Goal: Task Accomplishment & Management: Complete application form

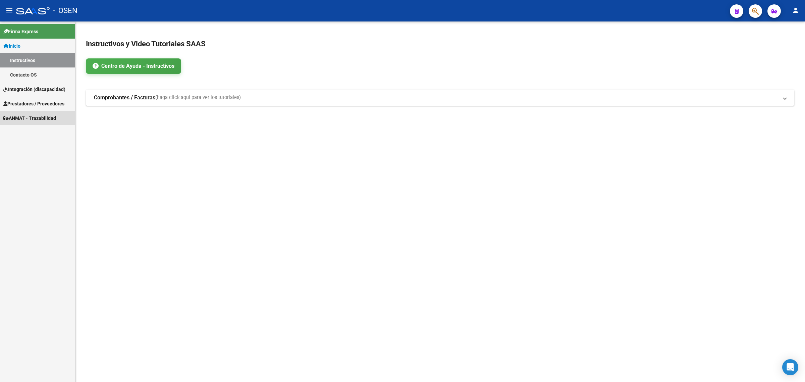
click at [31, 111] on link "ANMAT - Trazabilidad" at bounding box center [37, 118] width 75 height 14
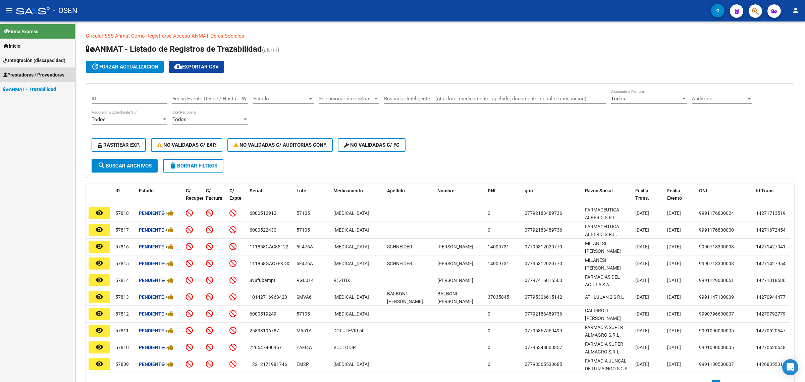
click at [42, 76] on span "Prestadores / Proveedores" at bounding box center [33, 74] width 61 height 7
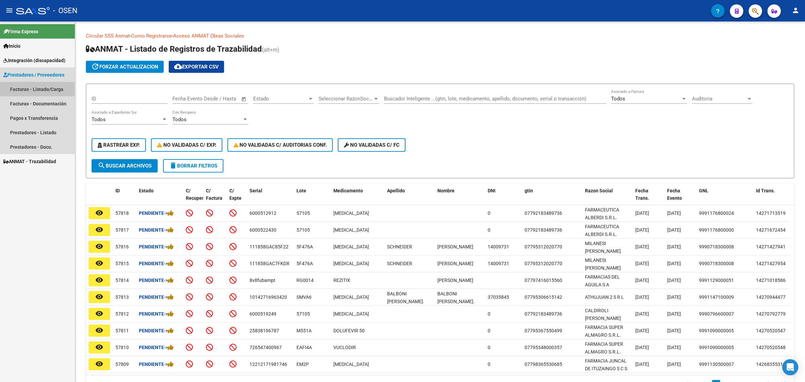
click at [46, 89] on link "Facturas - Listado/Carga" at bounding box center [37, 89] width 75 height 14
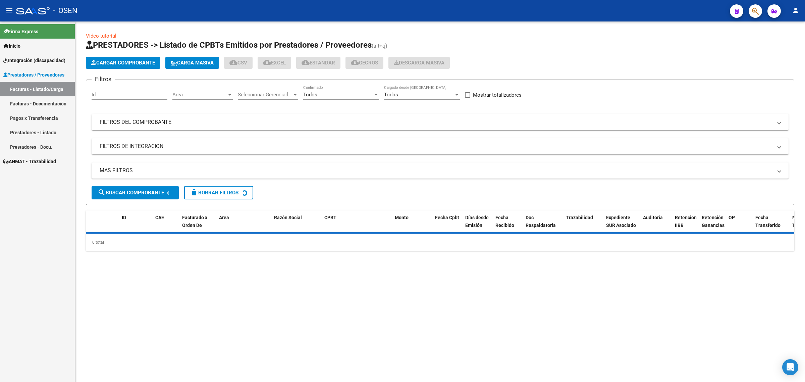
click at [121, 66] on button "Cargar Comprobante" at bounding box center [123, 63] width 74 height 12
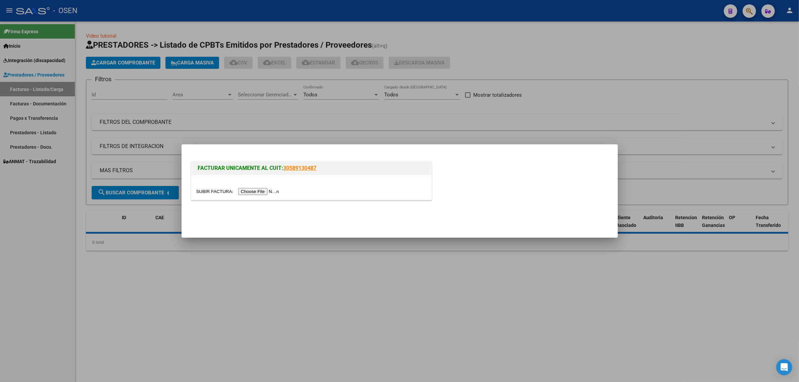
click at [264, 191] on input "file" at bounding box center [238, 191] width 85 height 7
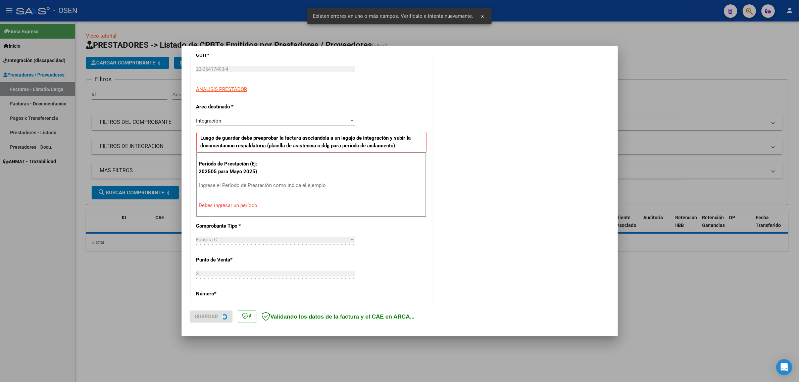
scroll to position [98, 0]
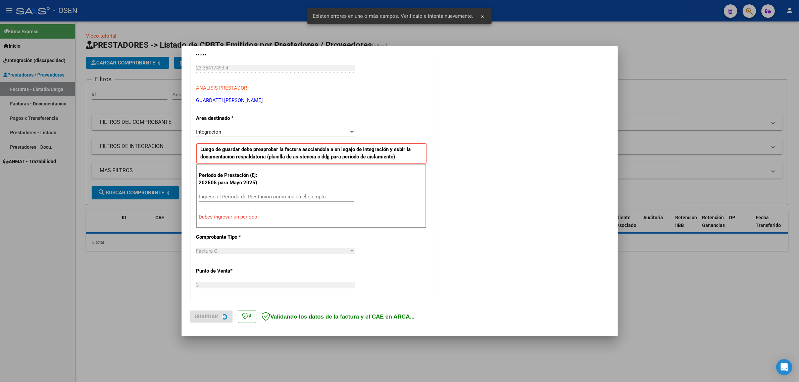
click at [224, 189] on div "Período de Prestación (Ej: 202505 para Mayo 2025) Ingrese el Período de Prestac…" at bounding box center [311, 196] width 230 height 64
click at [228, 197] on input "Ingrese el Período de Prestación como indica el ejemplo" at bounding box center [276, 197] width 155 height 6
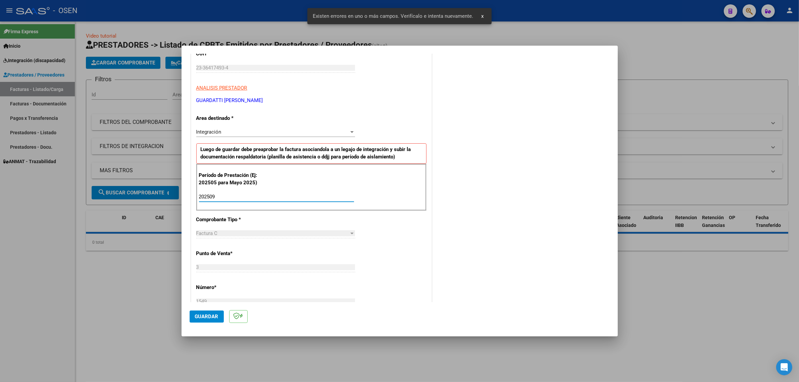
type input "202509"
click at [212, 317] on span "Guardar" at bounding box center [206, 316] width 23 height 6
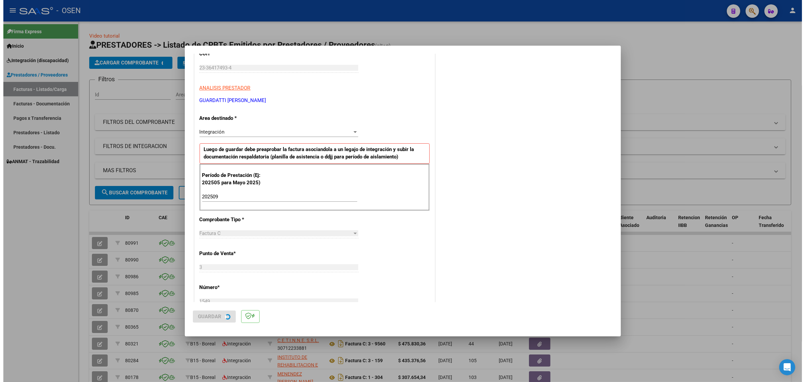
scroll to position [0, 0]
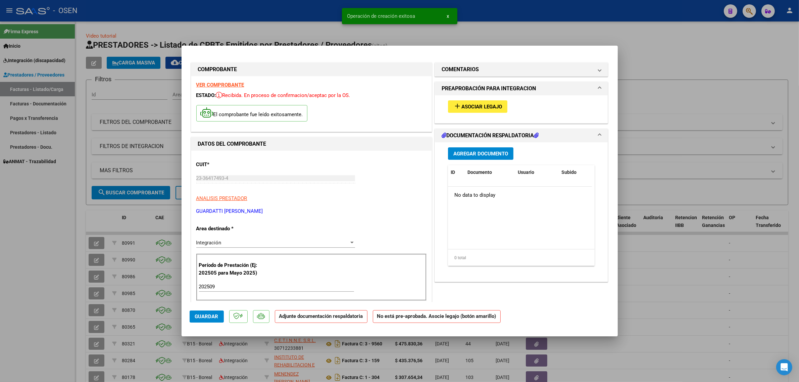
click at [488, 99] on div "add Asociar Legajo" at bounding box center [521, 106] width 157 height 22
click at [486, 105] on span "Asociar Legajo" at bounding box center [481, 107] width 41 height 6
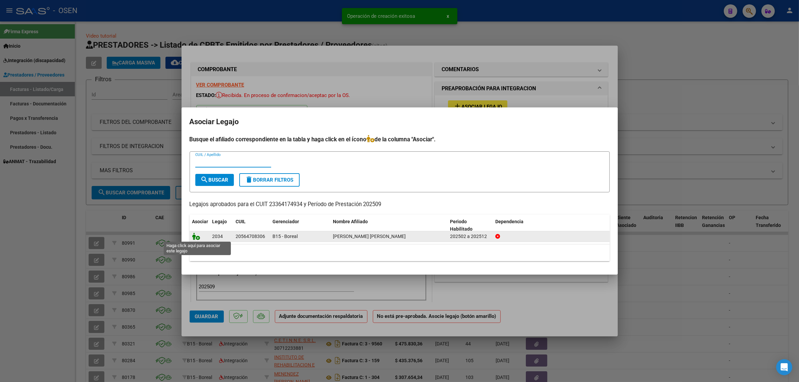
click at [192, 237] on icon at bounding box center [196, 236] width 8 height 7
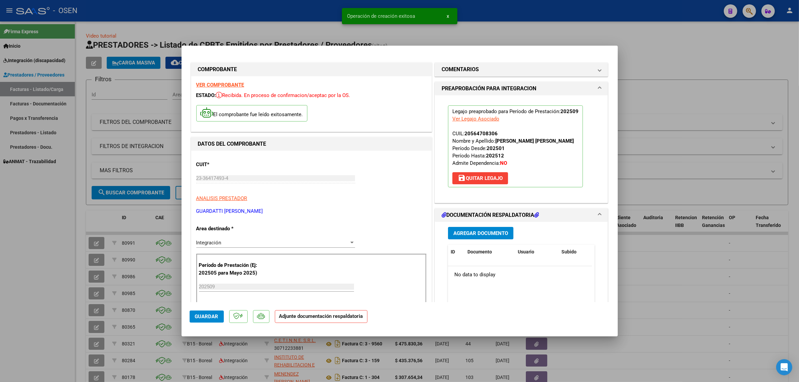
click at [457, 230] on span "Agregar Documento" at bounding box center [480, 233] width 55 height 6
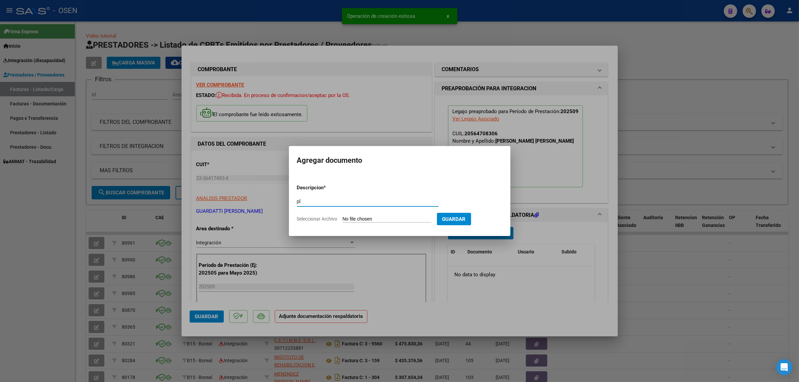
type input "p"
type input "PLANILLA"
click at [376, 220] on input "Seleccionar Archivo" at bounding box center [387, 219] width 89 height 6
type input "C:\fakepath\166419-Fac-CCAE-00003-00001549.pdf"
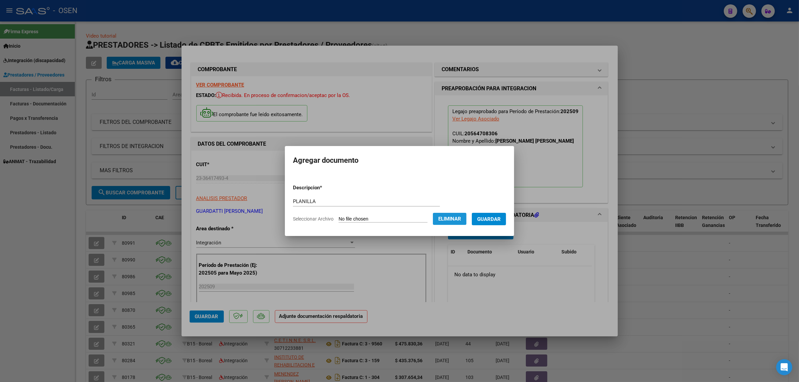
click at [463, 215] on button "Eliminar" at bounding box center [450, 219] width 34 height 12
click at [401, 216] on form "Descripcion * PLANILLA Escriba aquí una descripcion Seleccionar Archivo Guardar" at bounding box center [399, 203] width 205 height 49
click at [395, 219] on input "Seleccionar Archivo" at bounding box center [387, 219] width 89 height 6
type input "C:\fakepath\Planilla Azcurra Septiembre .pdf"
click at [492, 223] on button "Guardar" at bounding box center [489, 219] width 34 height 12
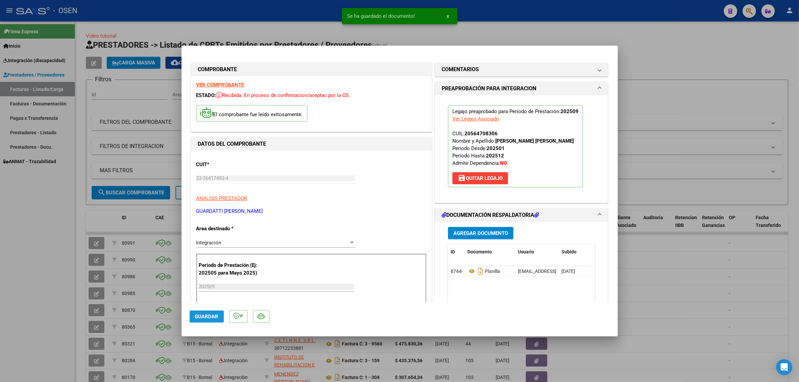
click at [210, 310] on button "Guardar" at bounding box center [207, 316] width 34 height 12
click at [145, 220] on div at bounding box center [399, 191] width 799 height 382
type input "$ 0,00"
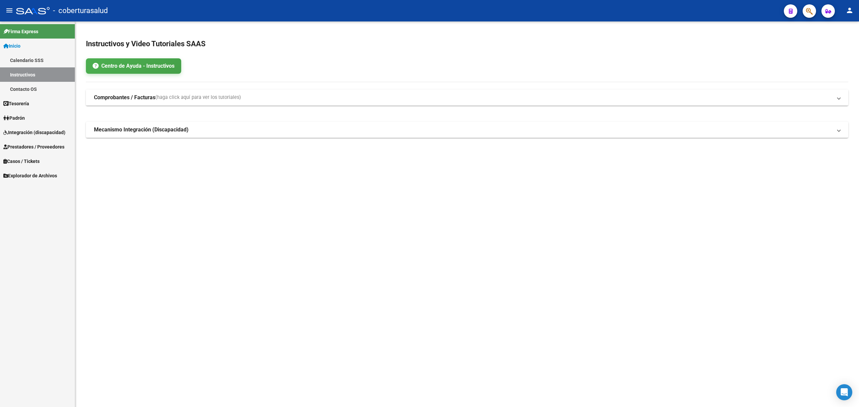
click at [43, 146] on span "Prestadores / Proveedores" at bounding box center [33, 146] width 61 height 7
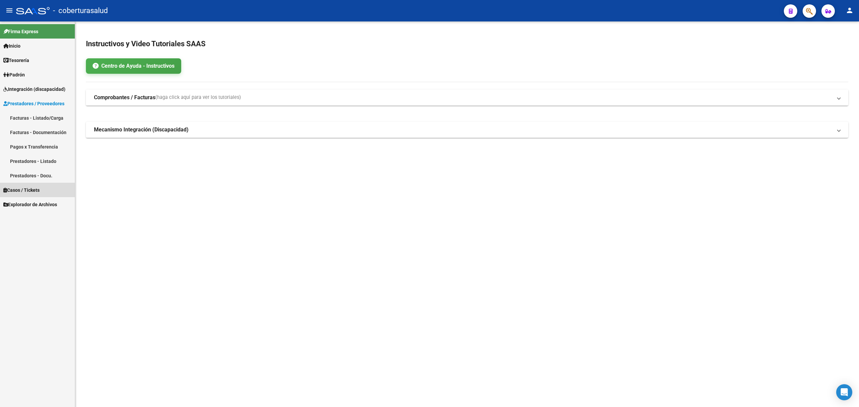
click at [28, 193] on span "Casos / Tickets" at bounding box center [21, 190] width 36 height 7
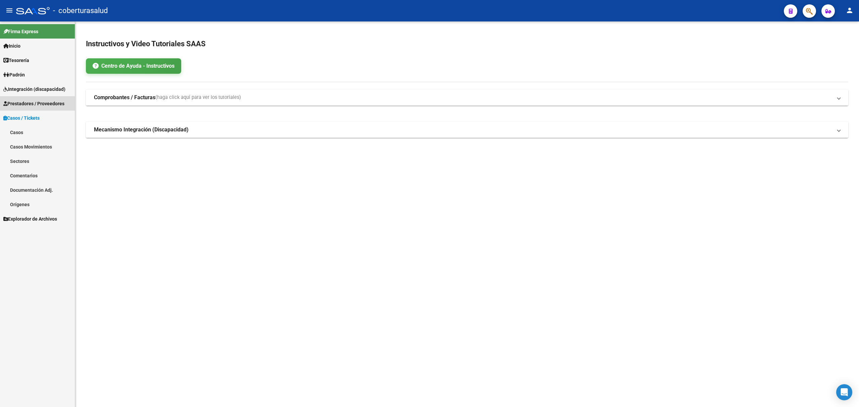
click at [31, 104] on span "Prestadores / Proveedores" at bounding box center [33, 103] width 61 height 7
click at [39, 115] on link "Facturas - Listado/Carga" at bounding box center [37, 118] width 75 height 14
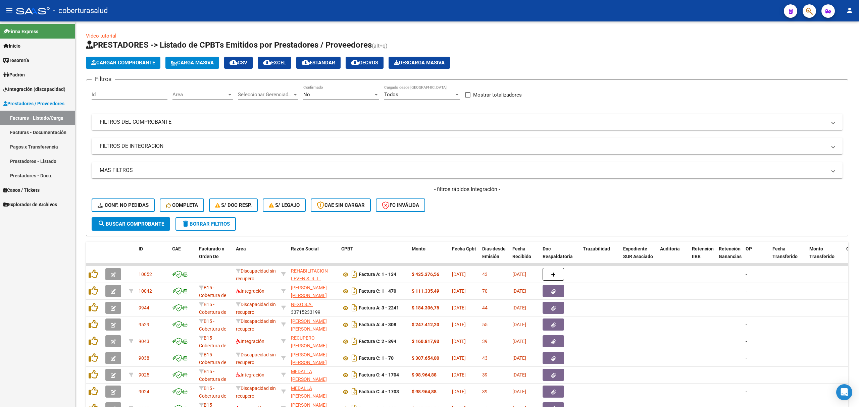
click at [174, 127] on mat-expansion-panel-header "FILTROS DEL COMPROBANTE" at bounding box center [467, 122] width 751 height 16
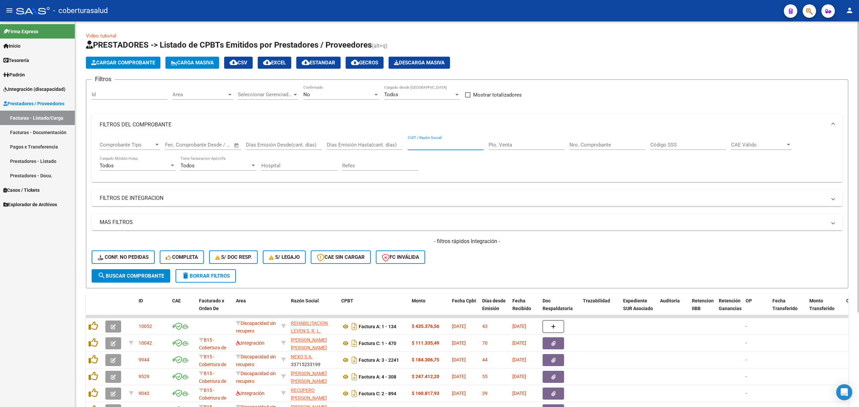
click at [417, 143] on input "CUIT / Razón Social" at bounding box center [446, 145] width 76 height 6
paste input "27394964137"
type input "27394964137"
click at [125, 278] on span "search Buscar Comprobante" at bounding box center [131, 276] width 66 height 6
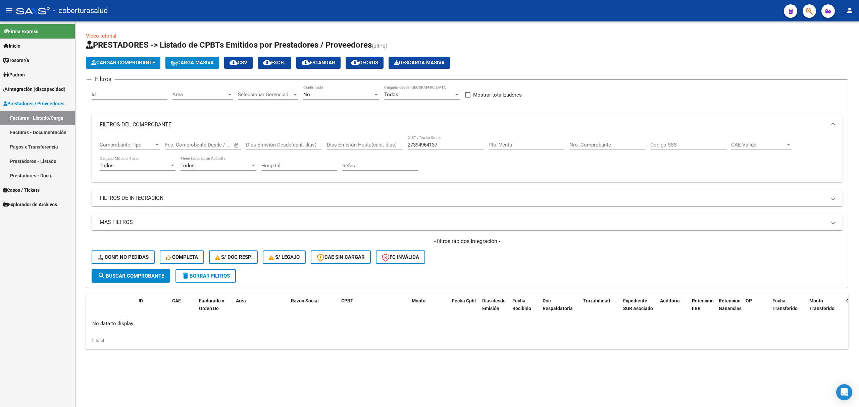
click at [343, 98] on div "No Confirmado" at bounding box center [341, 92] width 76 height 14
click at [329, 67] on span "Todos" at bounding box center [341, 64] width 76 height 15
click at [153, 264] on button "Conf. no pedidas" at bounding box center [123, 257] width 63 height 13
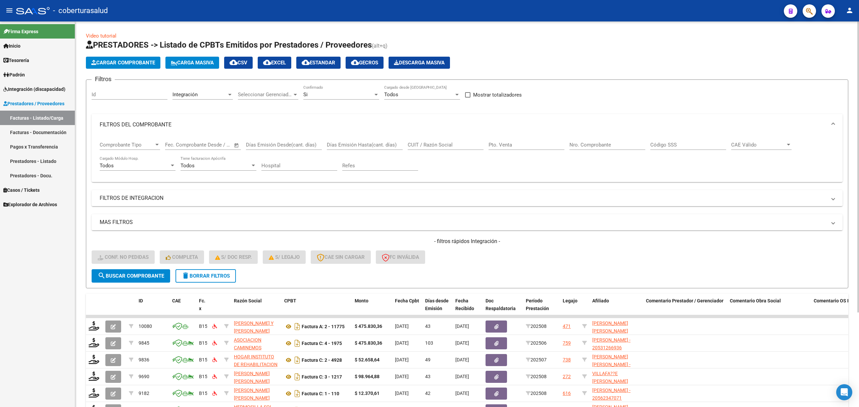
click at [161, 273] on span "search Buscar Comprobante" at bounding box center [131, 276] width 66 height 6
click at [424, 147] on input "CUIT / Razón Social" at bounding box center [446, 145] width 76 height 6
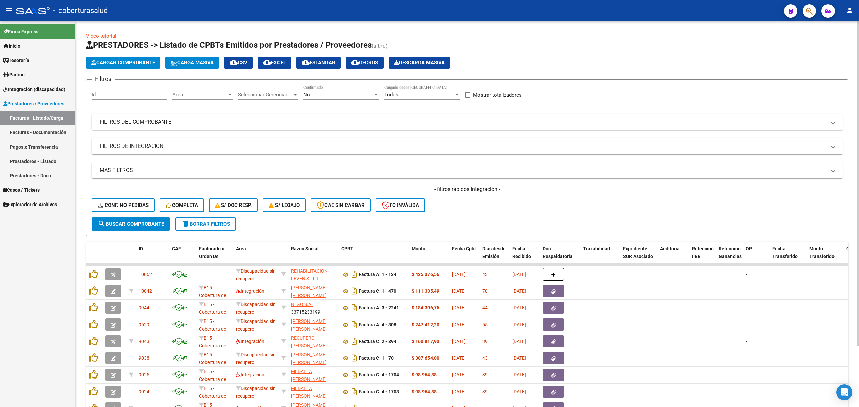
click at [404, 138] on mat-expansion-panel-header "FILTROS DE INTEGRACION" at bounding box center [467, 146] width 751 height 16
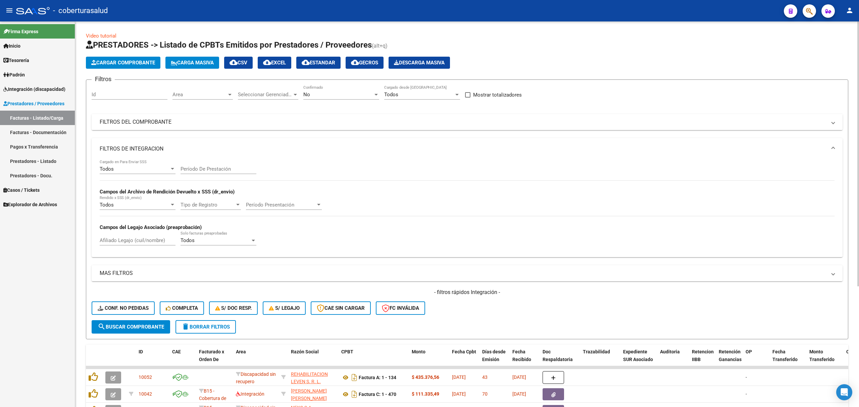
click at [409, 127] on mat-expansion-panel-header "FILTROS DEL COMPROBANTE" at bounding box center [467, 122] width 751 height 16
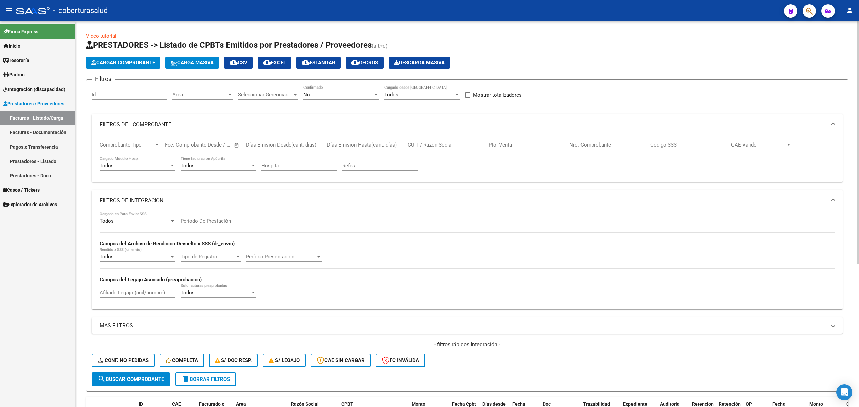
click at [448, 145] on input "CUIT / Razón Social" at bounding box center [446, 145] width 76 height 6
paste input "27394964137"
type input "27394964137"
click at [152, 380] on span "search Buscar Comprobante" at bounding box center [131, 379] width 66 height 6
click at [349, 98] on div "No Confirmado" at bounding box center [341, 92] width 76 height 14
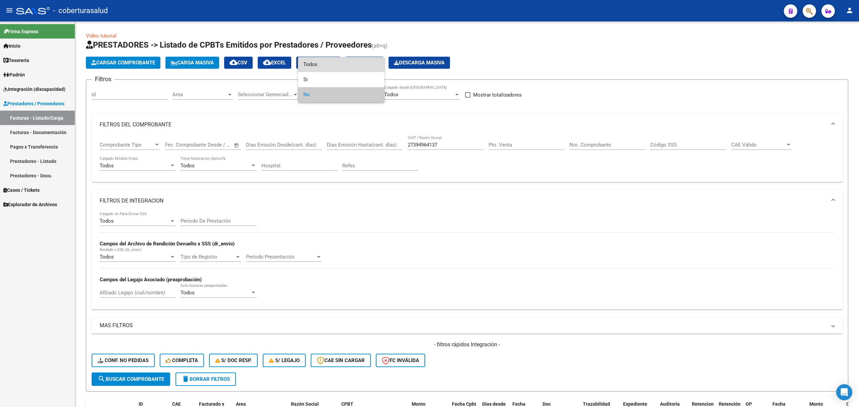
click at [326, 66] on span "Todos" at bounding box center [341, 64] width 76 height 15
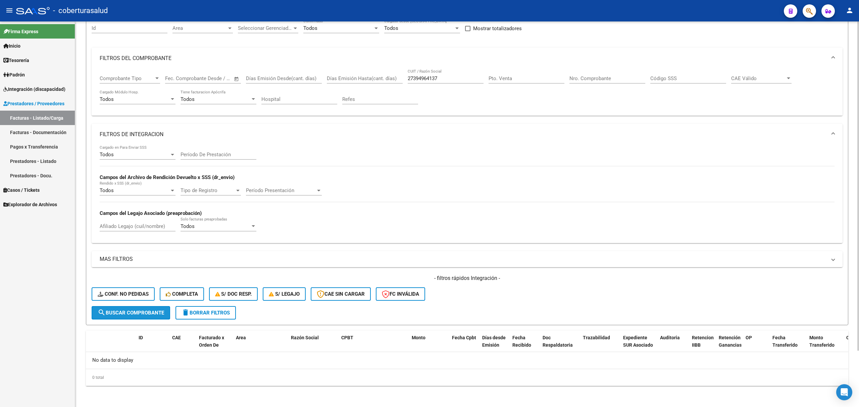
click at [149, 313] on span "search Buscar Comprobante" at bounding box center [131, 313] width 66 height 6
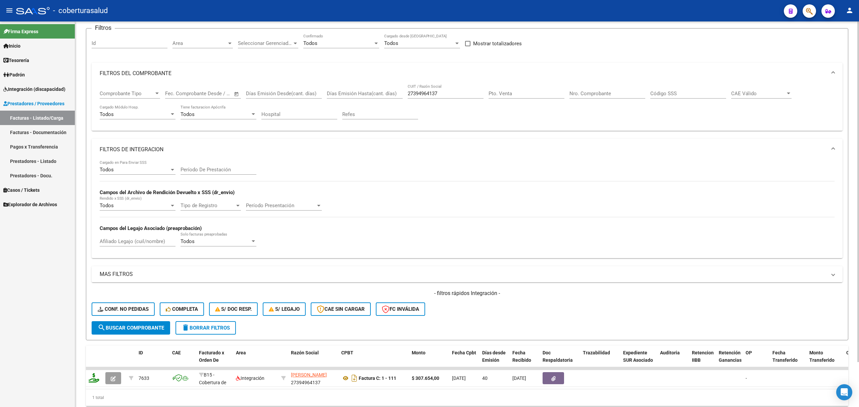
scroll to position [66, 0]
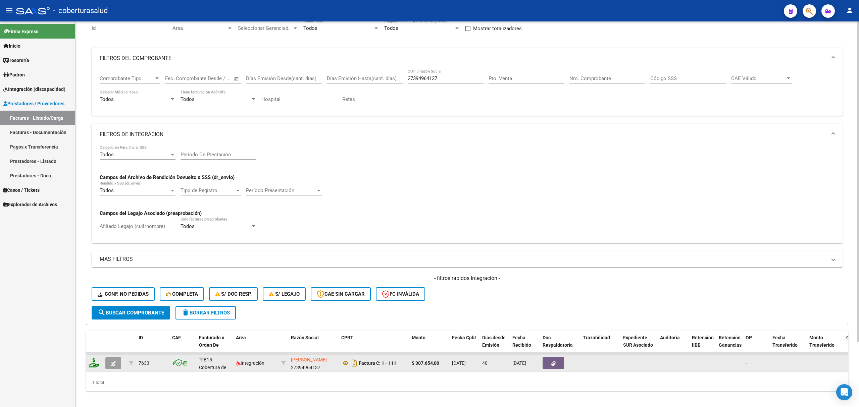
click at [117, 364] on button "button" at bounding box center [113, 363] width 16 height 12
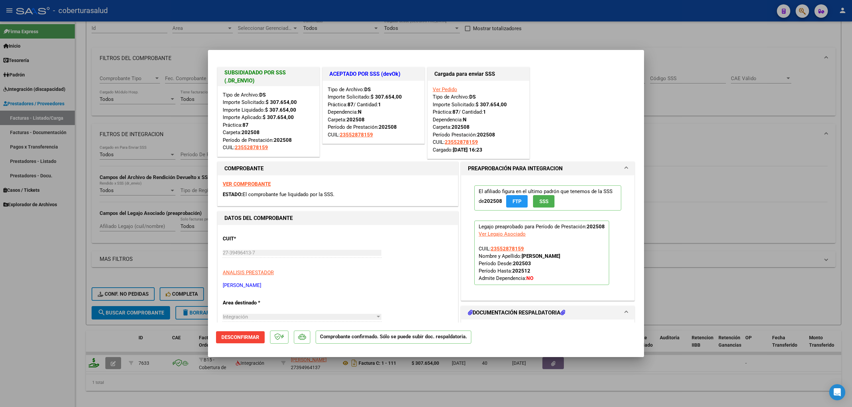
click at [180, 152] on div at bounding box center [426, 203] width 852 height 407
type input "$ 0,00"
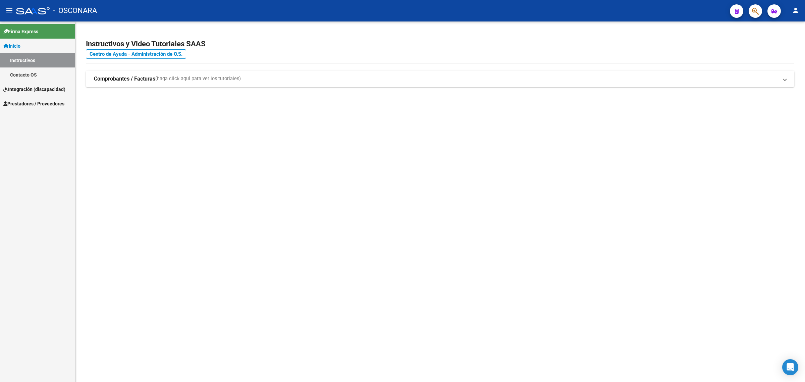
click at [32, 101] on span "Prestadores / Proveedores" at bounding box center [33, 103] width 61 height 7
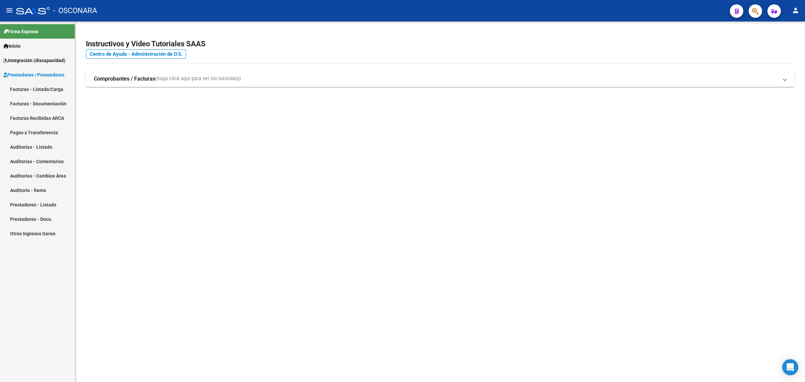
click at [46, 91] on link "Facturas - Listado/Carga" at bounding box center [37, 89] width 75 height 14
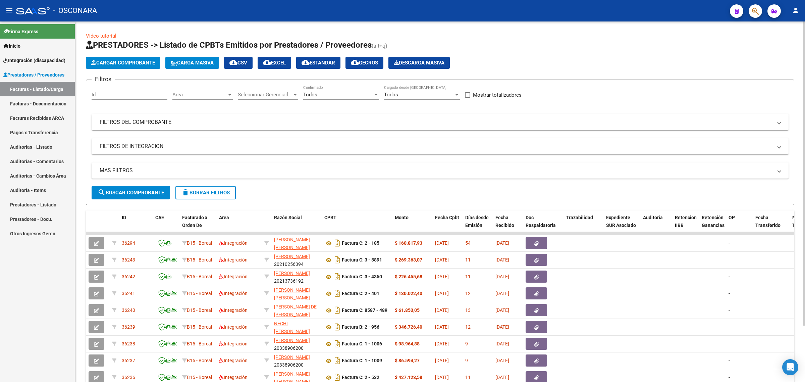
click at [242, 126] on mat-expansion-panel-header "FILTROS DEL COMPROBANTE" at bounding box center [440, 122] width 697 height 16
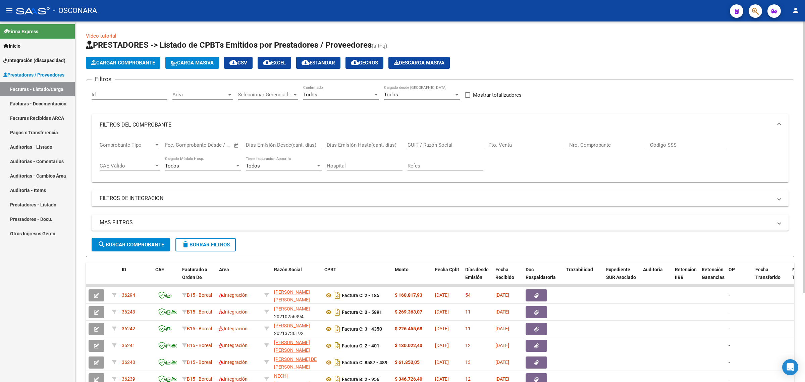
click at [445, 144] on input "CUIT / Razón Social" at bounding box center [446, 145] width 76 height 6
paste input "23399366194"
type input "23399366194"
drag, startPoint x: 140, startPoint y: 246, endPoint x: 148, endPoint y: 237, distance: 12.6
click at [140, 246] on span "search Buscar Comprobante" at bounding box center [131, 245] width 66 height 6
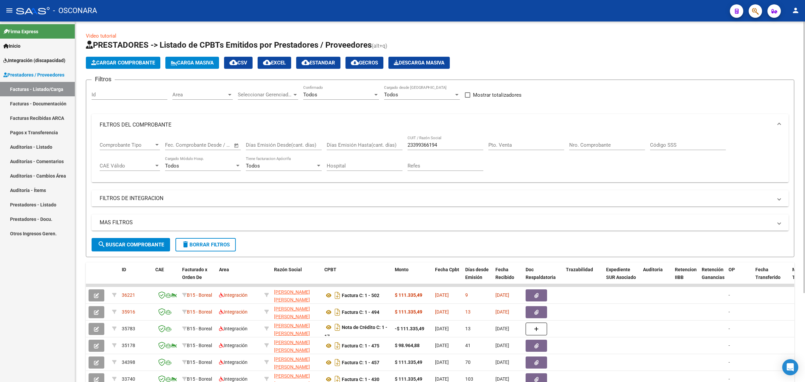
click at [155, 200] on mat-panel-title "FILTROS DE INTEGRACION" at bounding box center [436, 198] width 673 height 7
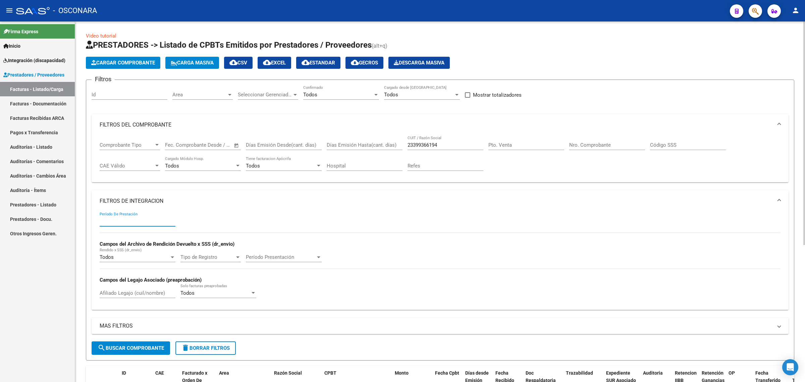
click at [125, 218] on input "Período De Prestación" at bounding box center [138, 221] width 76 height 6
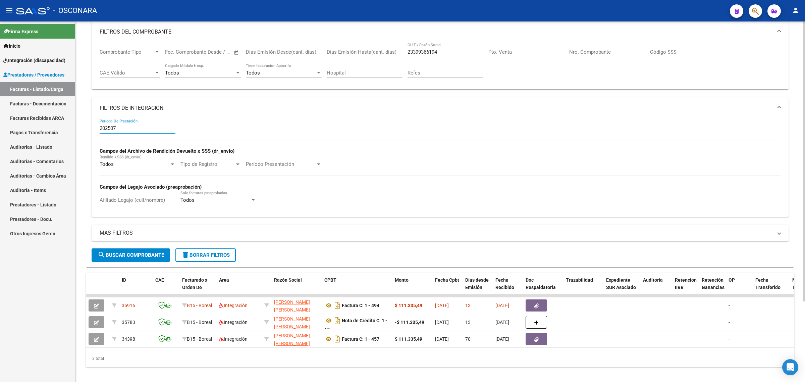
scroll to position [104, 0]
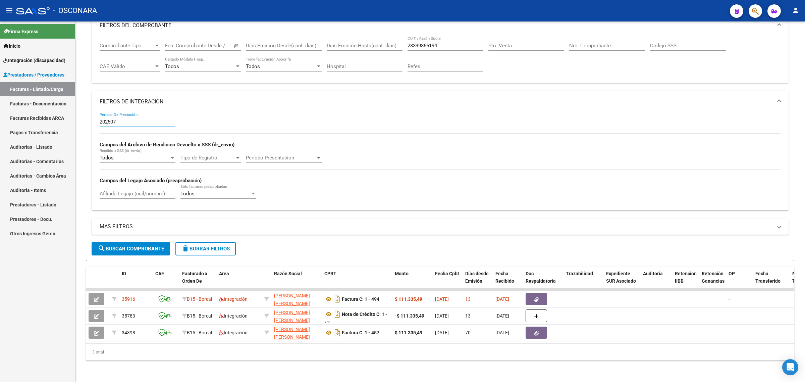
type input "202507"
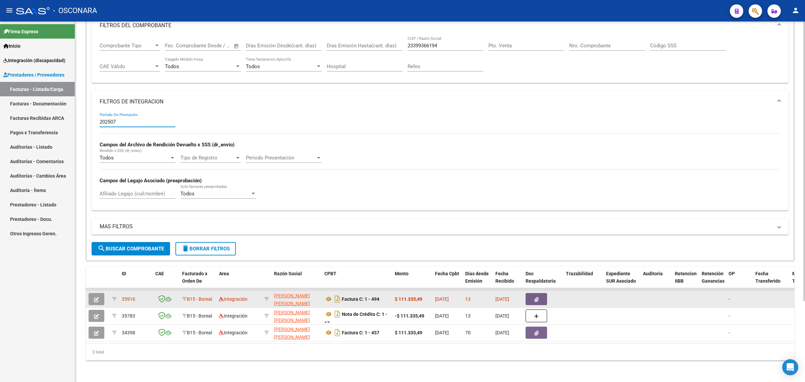
click at [96, 296] on button "button" at bounding box center [97, 299] width 16 height 12
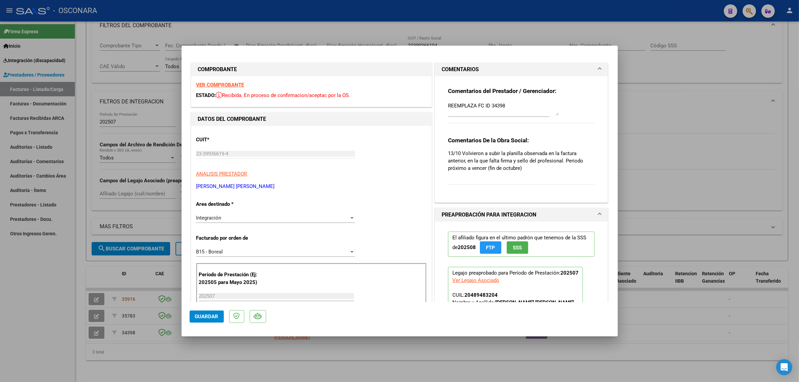
click at [91, 268] on div at bounding box center [399, 191] width 799 height 382
type input "$ 0,00"
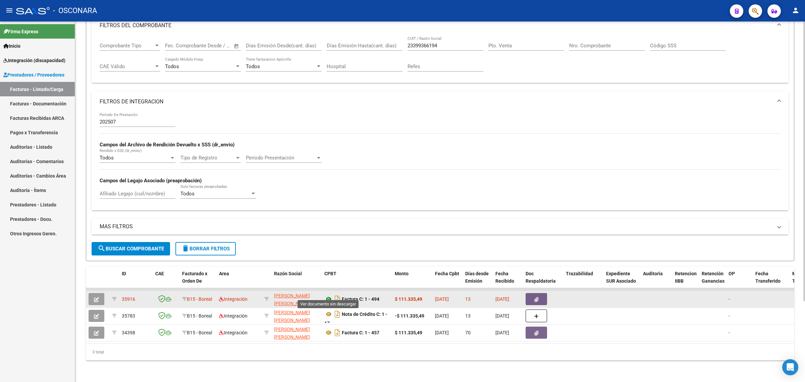
click at [329, 295] on icon at bounding box center [328, 299] width 9 height 8
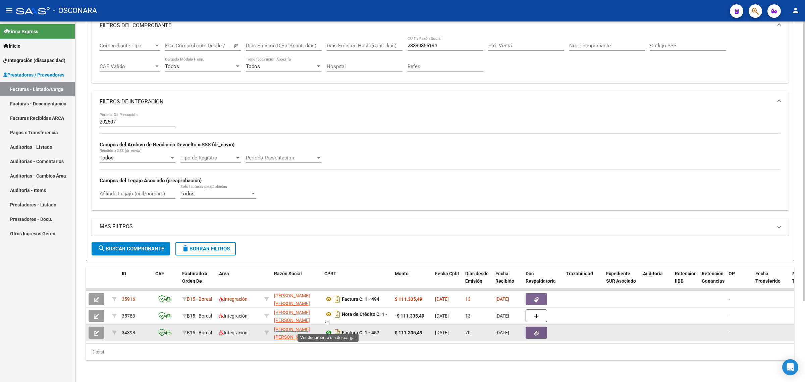
click at [329, 329] on icon at bounding box center [328, 332] width 9 height 8
